Goal: Information Seeking & Learning: Learn about a topic

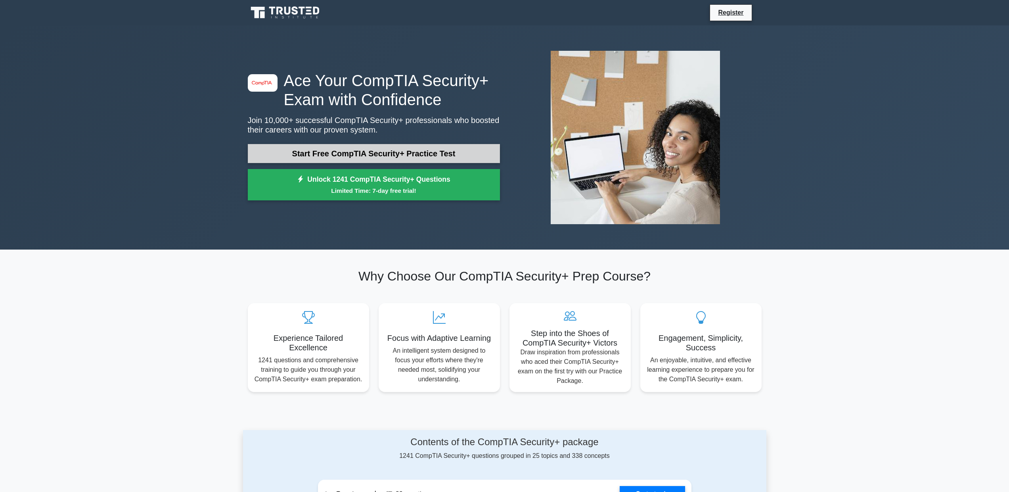
click at [275, 155] on link "Start Free CompTIA Security+ Practice Test" at bounding box center [374, 153] width 252 height 19
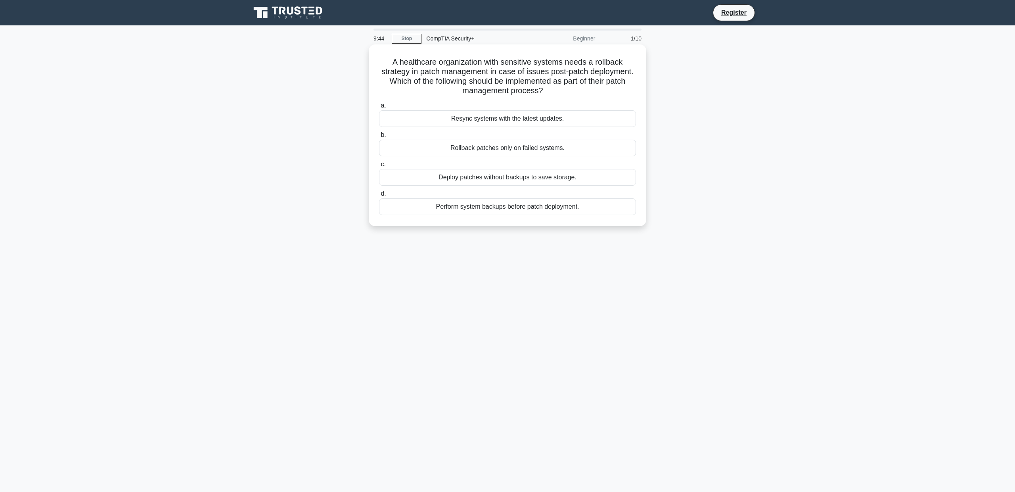
click at [431, 208] on div "Perform system backups before patch deployment." at bounding box center [507, 206] width 257 height 17
click at [379, 196] on input "d. Perform system backups before patch deployment." at bounding box center [379, 193] width 0 height 5
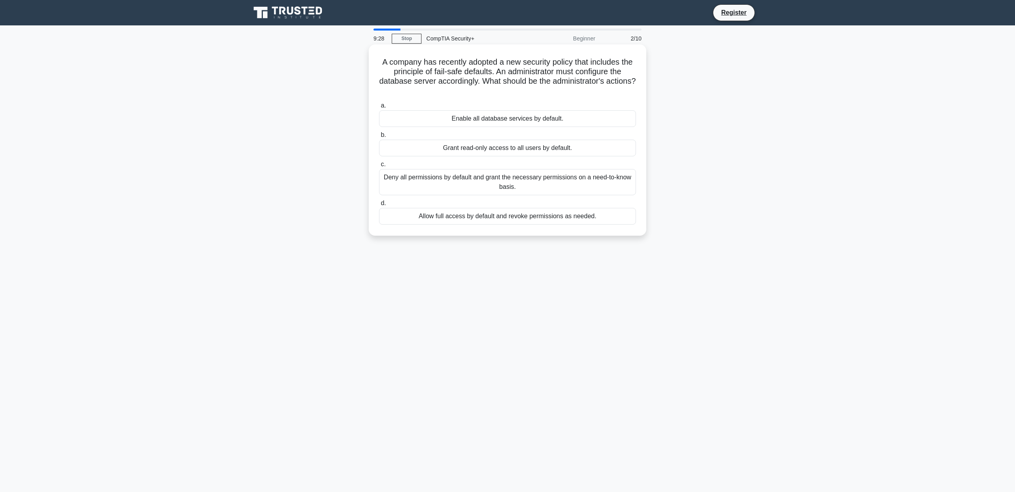
click at [504, 184] on div "Deny all permissions by default and grant the necessary permissions on a need-t…" at bounding box center [507, 182] width 257 height 26
click at [379, 167] on input "c. Deny all permissions by default and grant the necessary permissions on a nee…" at bounding box center [379, 164] width 0 height 5
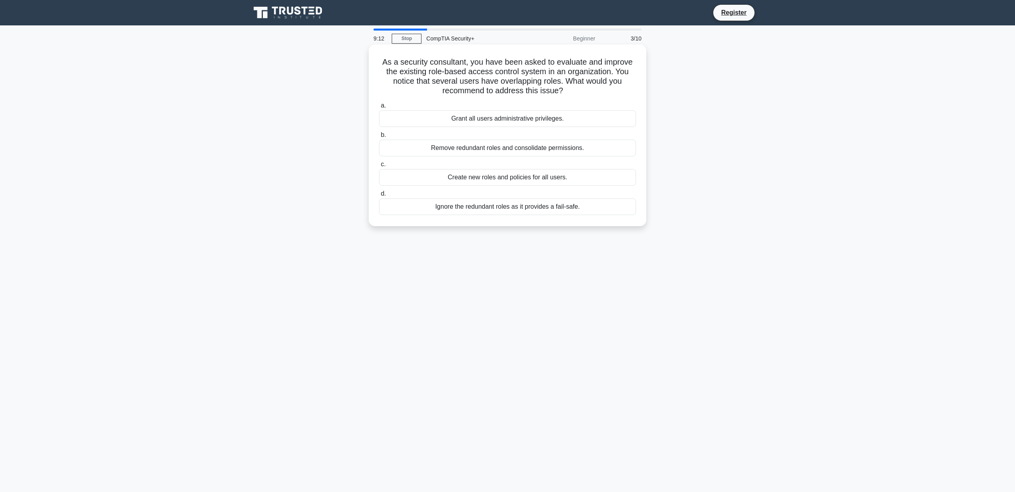
click at [480, 150] on div "Remove redundant roles and consolidate permissions." at bounding box center [507, 148] width 257 height 17
click at [379, 138] on input "b. Remove redundant roles and consolidate permissions." at bounding box center [379, 134] width 0 height 5
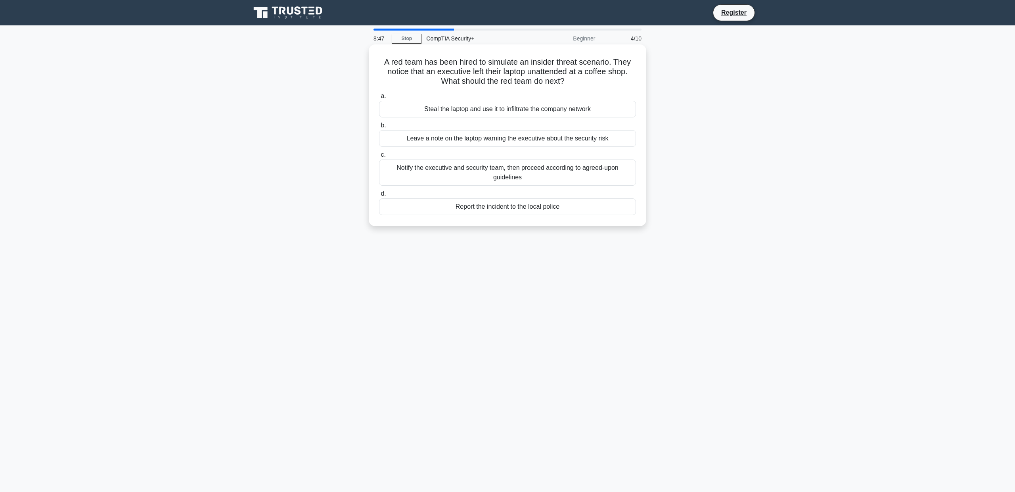
click at [426, 172] on div "Notify the executive and security team, then proceed according to agreed-upon g…" at bounding box center [507, 172] width 257 height 26
click at [379, 157] on input "c. Notify the executive and security team, then proceed according to agreed-upo…" at bounding box center [379, 154] width 0 height 5
click at [489, 168] on div "Use parameterized queries or prepared statements for database access" at bounding box center [507, 167] width 257 height 17
click at [379, 157] on input "c. Use parameterized queries or prepared statements for database access" at bounding box center [379, 154] width 0 height 5
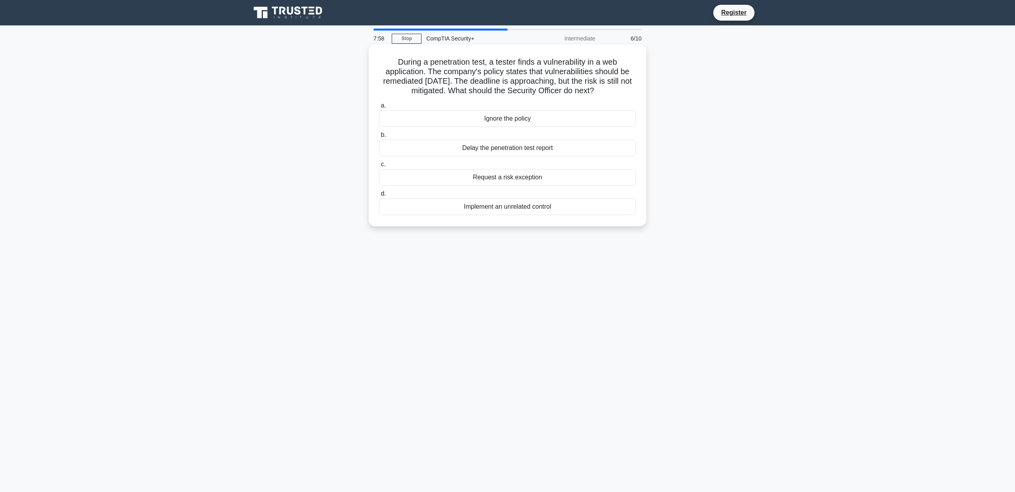
click at [503, 181] on div "Request a risk exception" at bounding box center [507, 177] width 257 height 17
click at [379, 167] on input "c. Request a risk exception" at bounding box center [379, 164] width 0 height 5
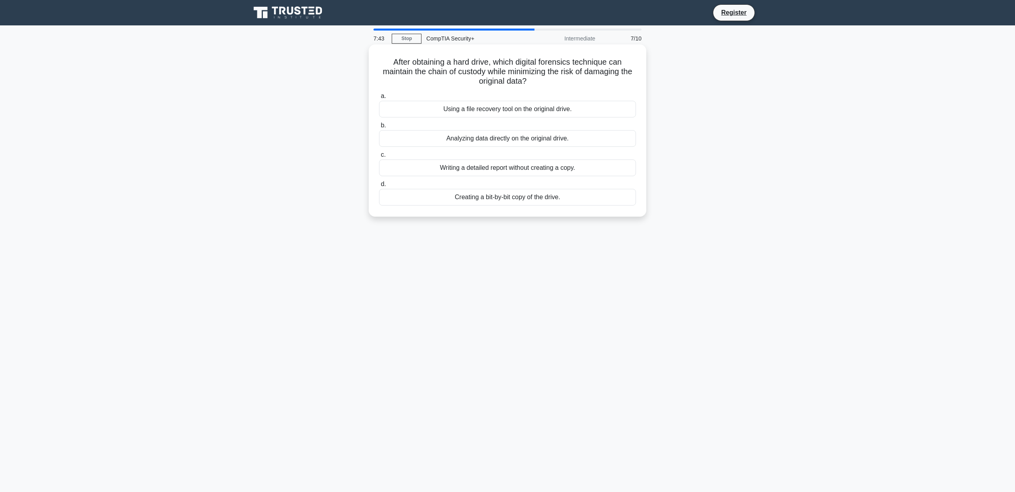
click at [479, 199] on div "Creating a bit-by-bit copy of the drive." at bounding box center [507, 197] width 257 height 17
click at [379, 187] on input "d. Creating a bit-by-bit copy of the drive." at bounding box center [379, 184] width 0 height 5
click at [492, 138] on div "Event Correlation Engine." at bounding box center [507, 138] width 257 height 17
click at [379, 128] on input "b. Event Correlation Engine." at bounding box center [379, 125] width 0 height 5
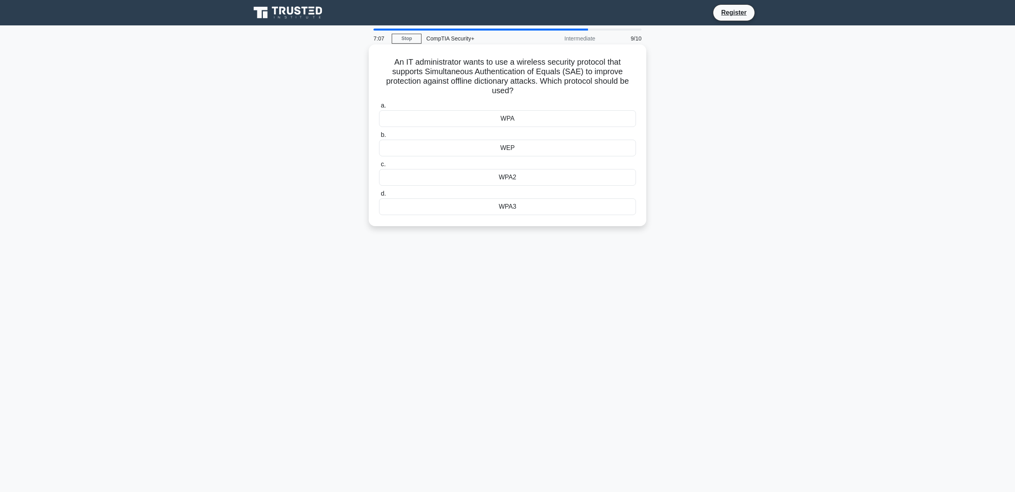
click at [460, 183] on div "WPA2" at bounding box center [507, 177] width 257 height 17
click at [379, 167] on input "c. WPA2" at bounding box center [379, 164] width 0 height 5
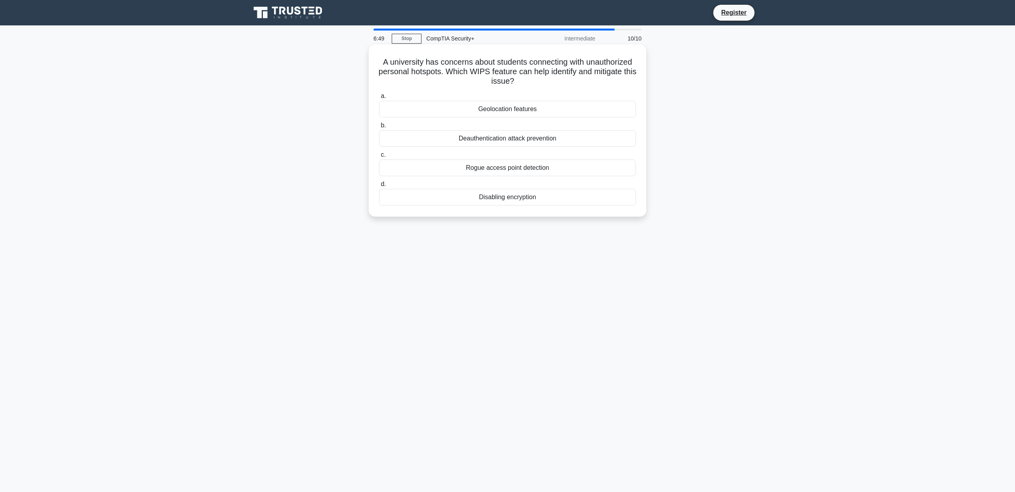
click at [515, 169] on div "Rogue access point detection" at bounding box center [507, 167] width 257 height 17
click at [379, 157] on input "c. Rogue access point detection" at bounding box center [379, 154] width 0 height 5
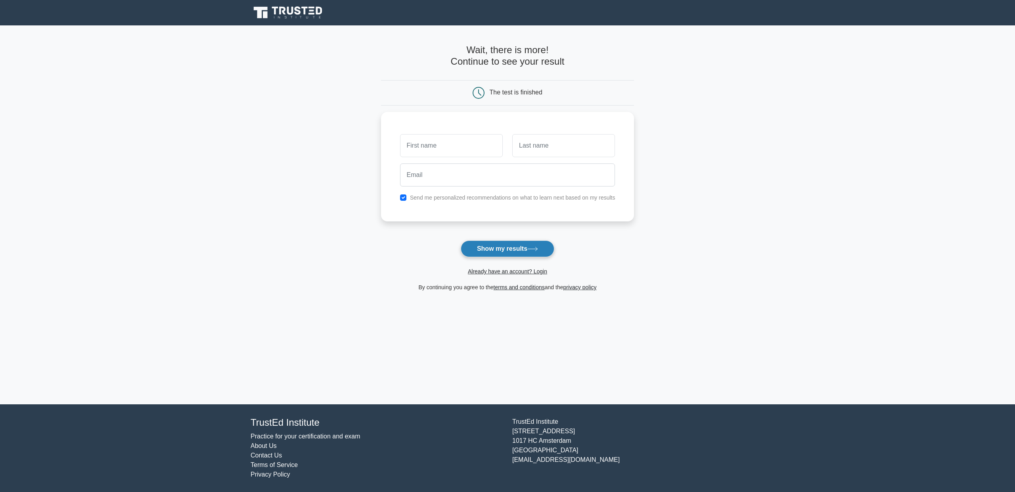
click at [494, 246] on button "Show my results" at bounding box center [508, 248] width 94 height 17
type input "Pop"
type input "Mihai"
type input "m"
type input "popmihai@gmail.com"
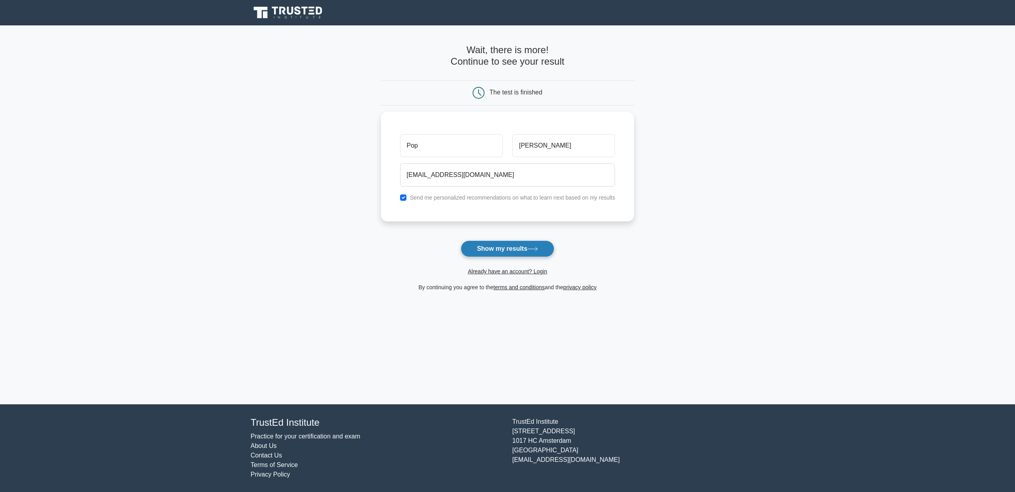
click at [473, 244] on button "Show my results" at bounding box center [508, 248] width 94 height 17
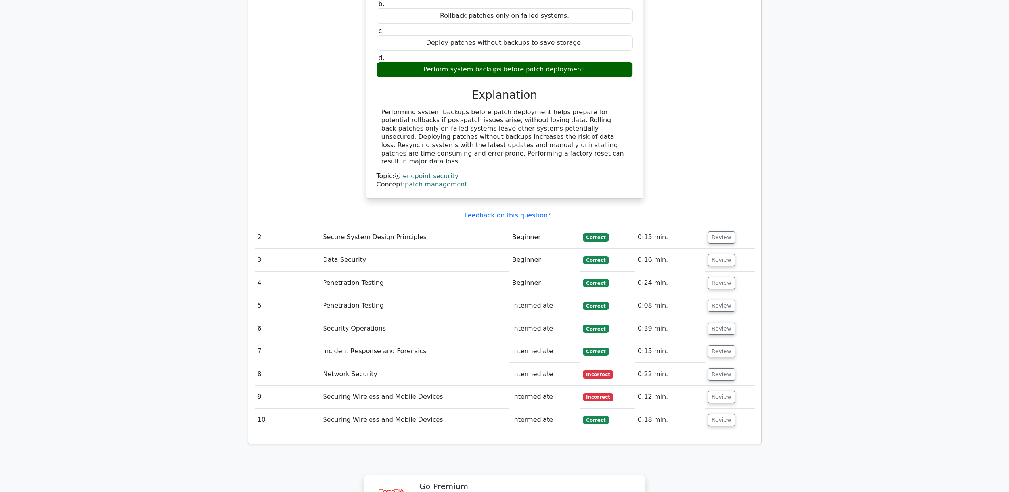
scroll to position [815, 0]
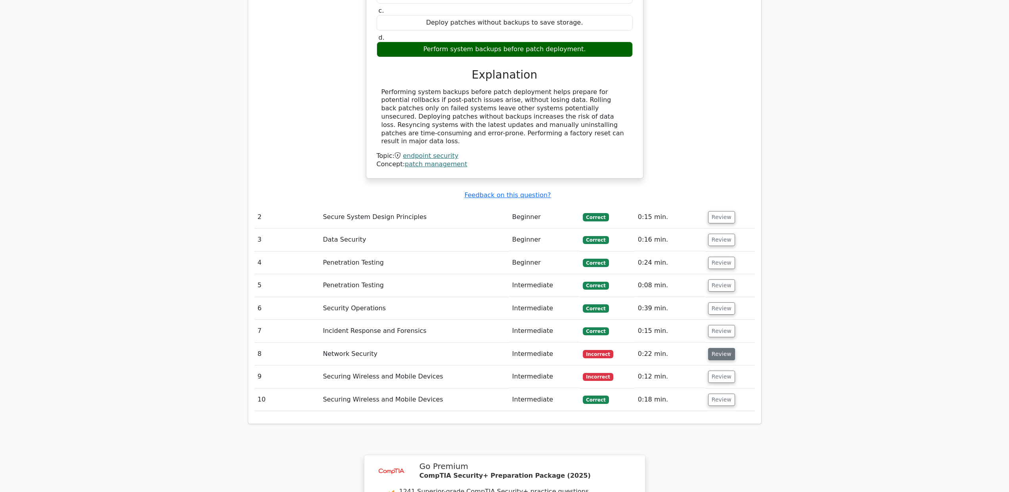
click at [713, 348] on button "Review" at bounding box center [721, 354] width 27 height 12
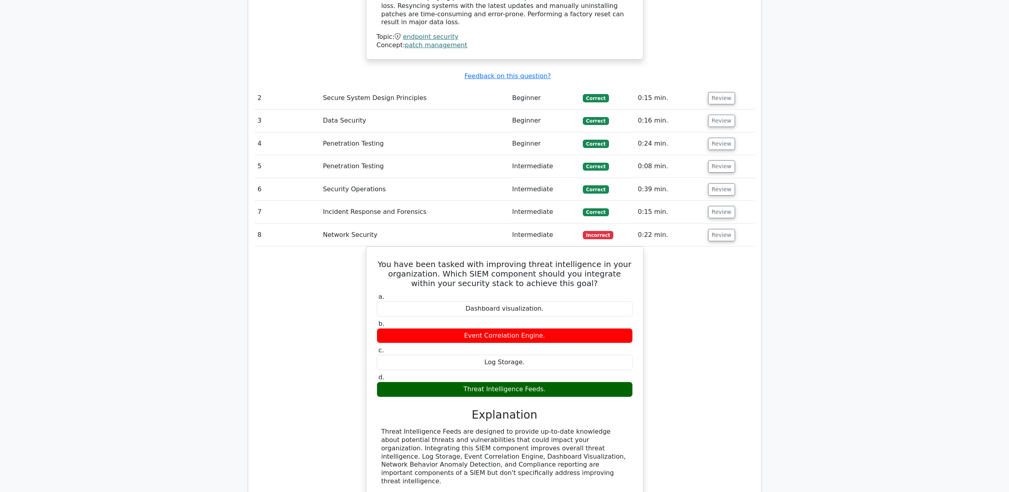
scroll to position [1211, 0]
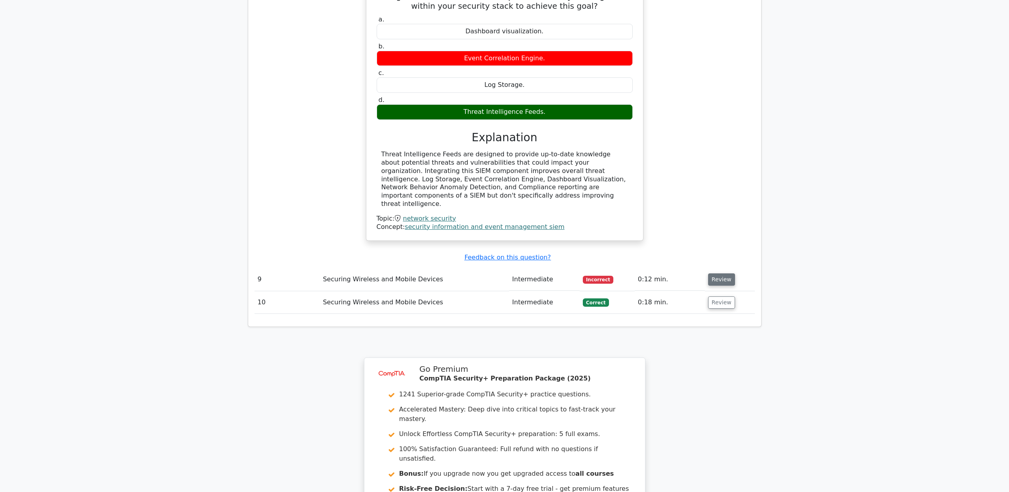
click at [719, 273] on button "Review" at bounding box center [721, 279] width 27 height 12
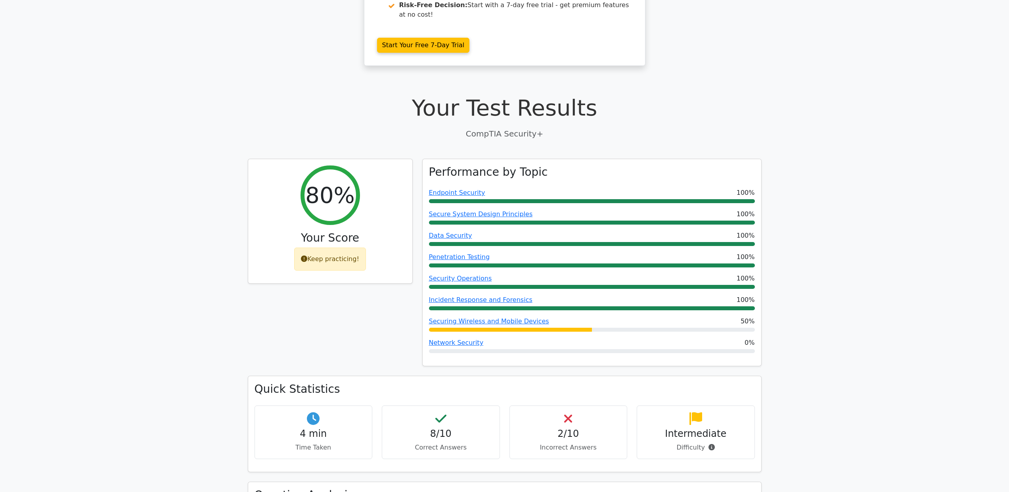
scroll to position [160, 0]
